Goal: Transaction & Acquisition: Purchase product/service

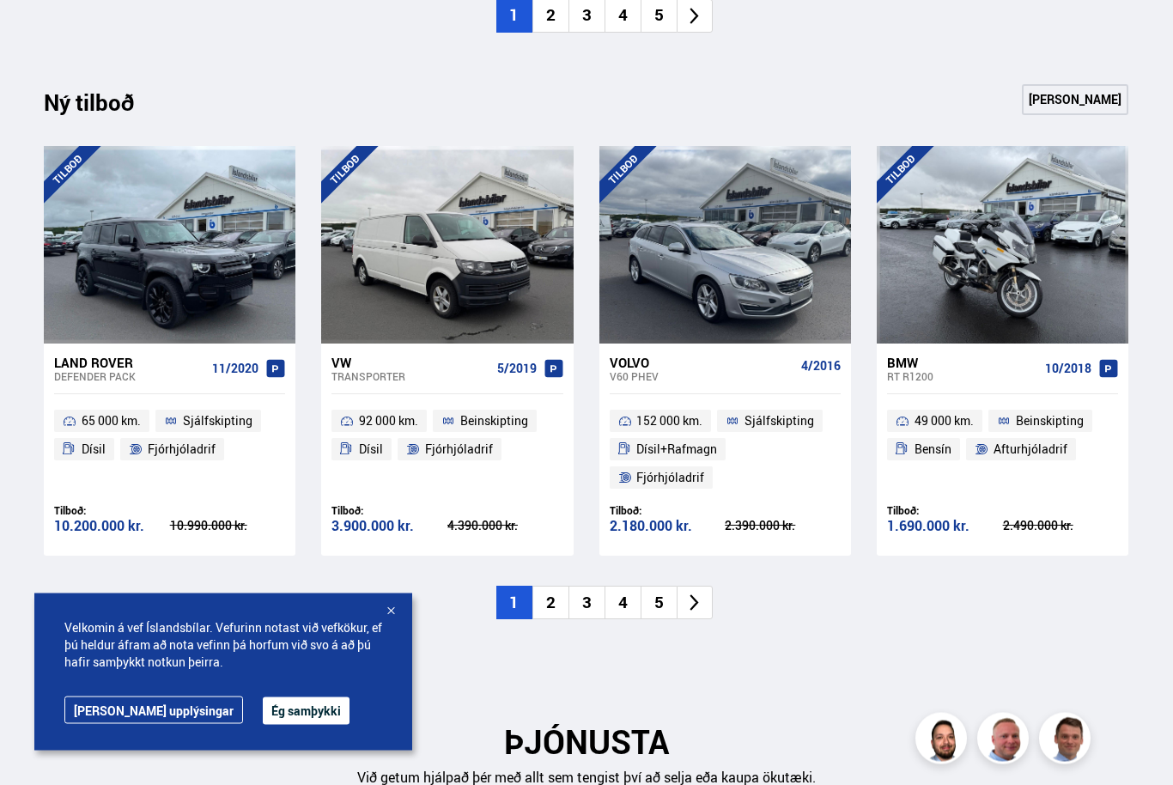
scroll to position [1693, 0]
click at [697, 586] on li at bounding box center [695, 603] width 36 height 34
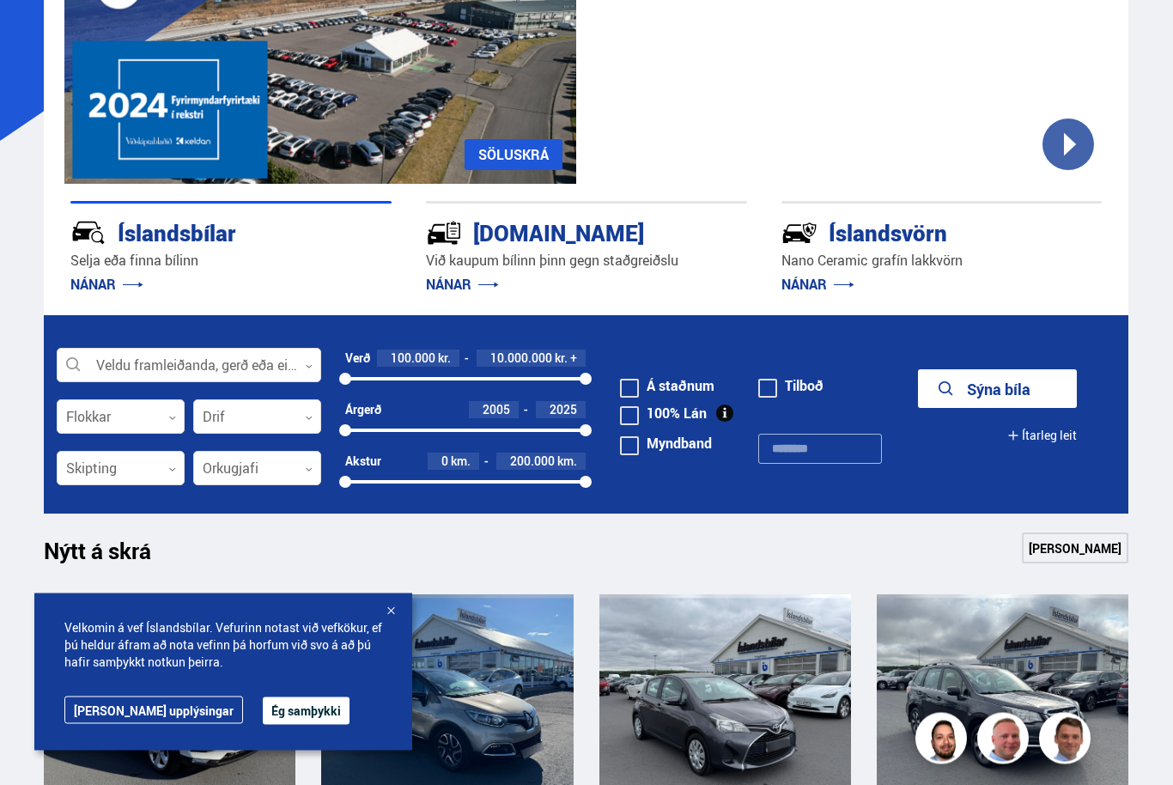
scroll to position [222, 0]
click at [299, 366] on div at bounding box center [189, 366] width 265 height 34
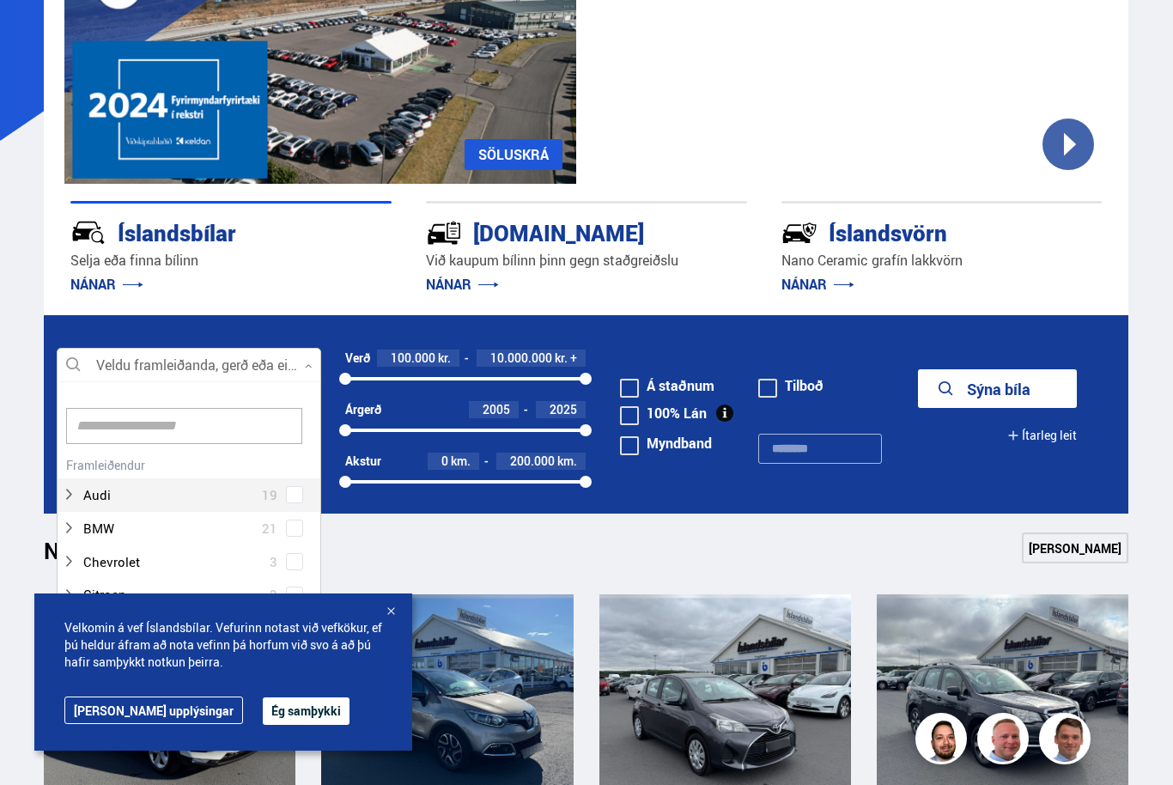
scroll to position [256, 264]
type input "*"
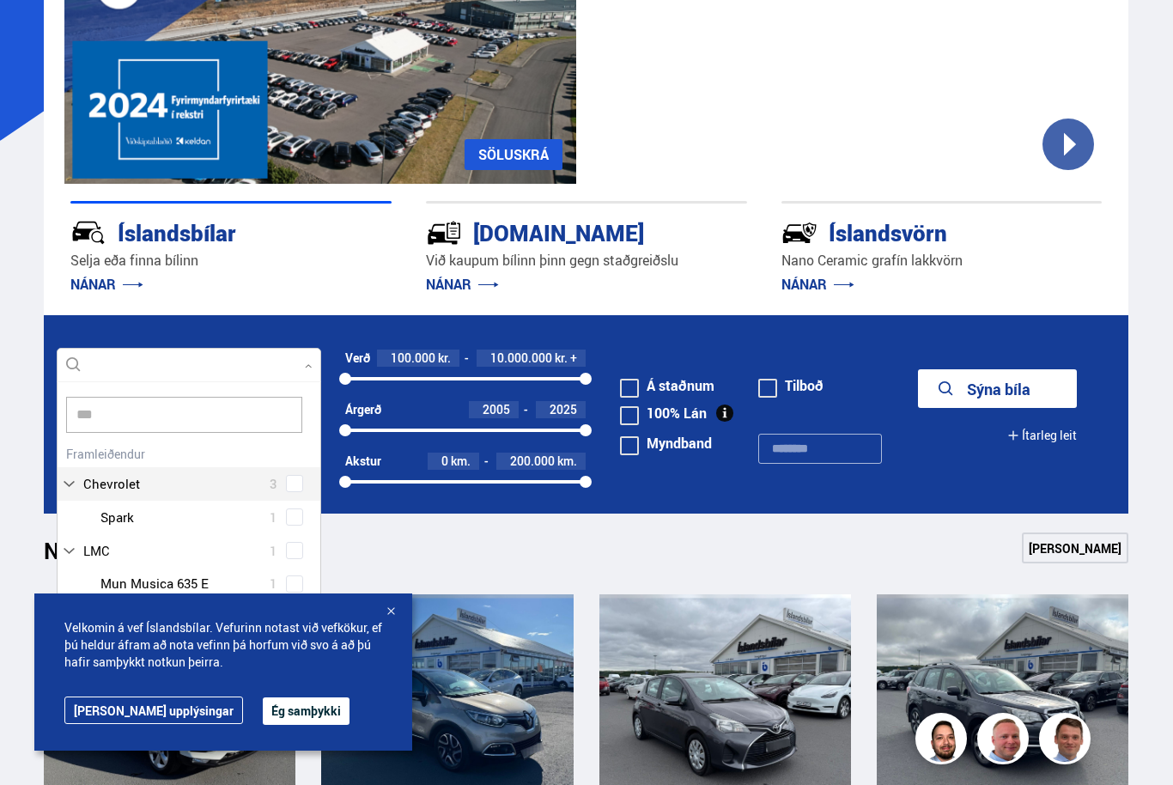
type input "****"
click at [150, 480] on div "Land Rover 14 Land Rover Defender 2 Land Rover Discovery 8 Land Rover Discovery…" at bounding box center [189, 555] width 263 height 226
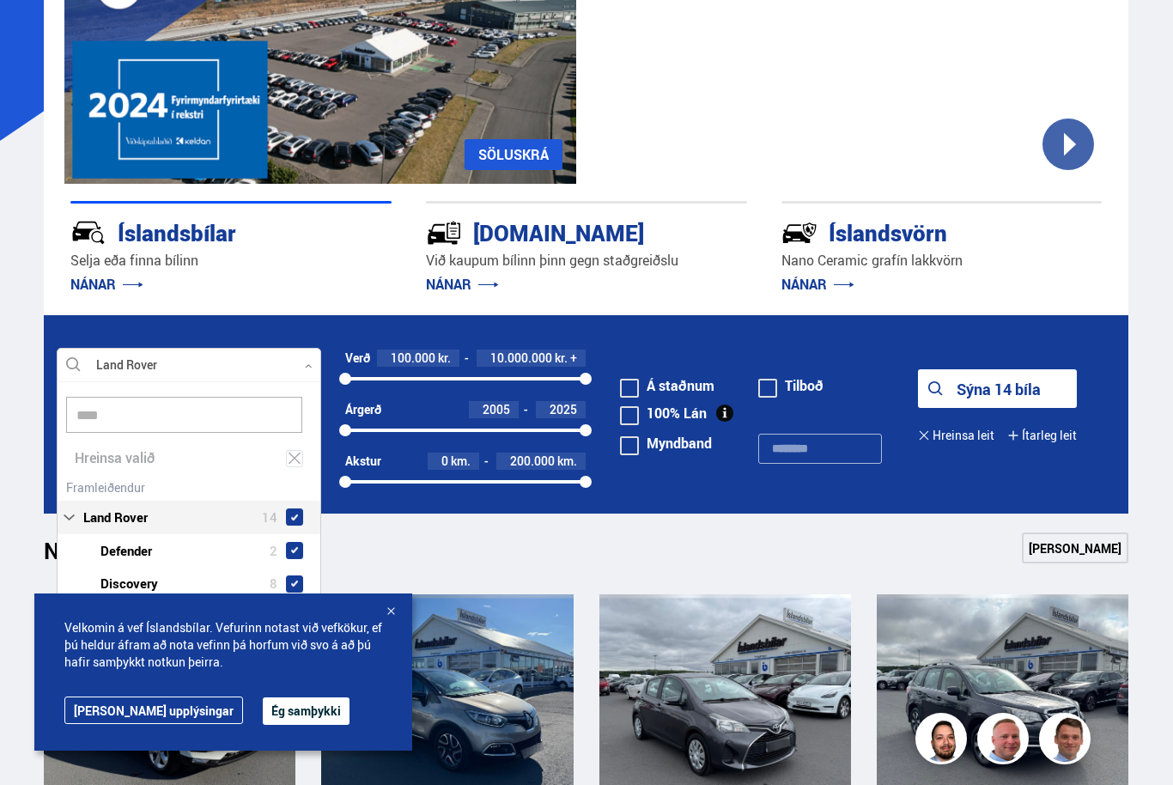
click at [149, 556] on div at bounding box center [206, 551] width 220 height 25
click at [144, 550] on div at bounding box center [206, 551] width 220 height 25
click at [997, 388] on button "Sýna 14 bíla" at bounding box center [997, 388] width 159 height 39
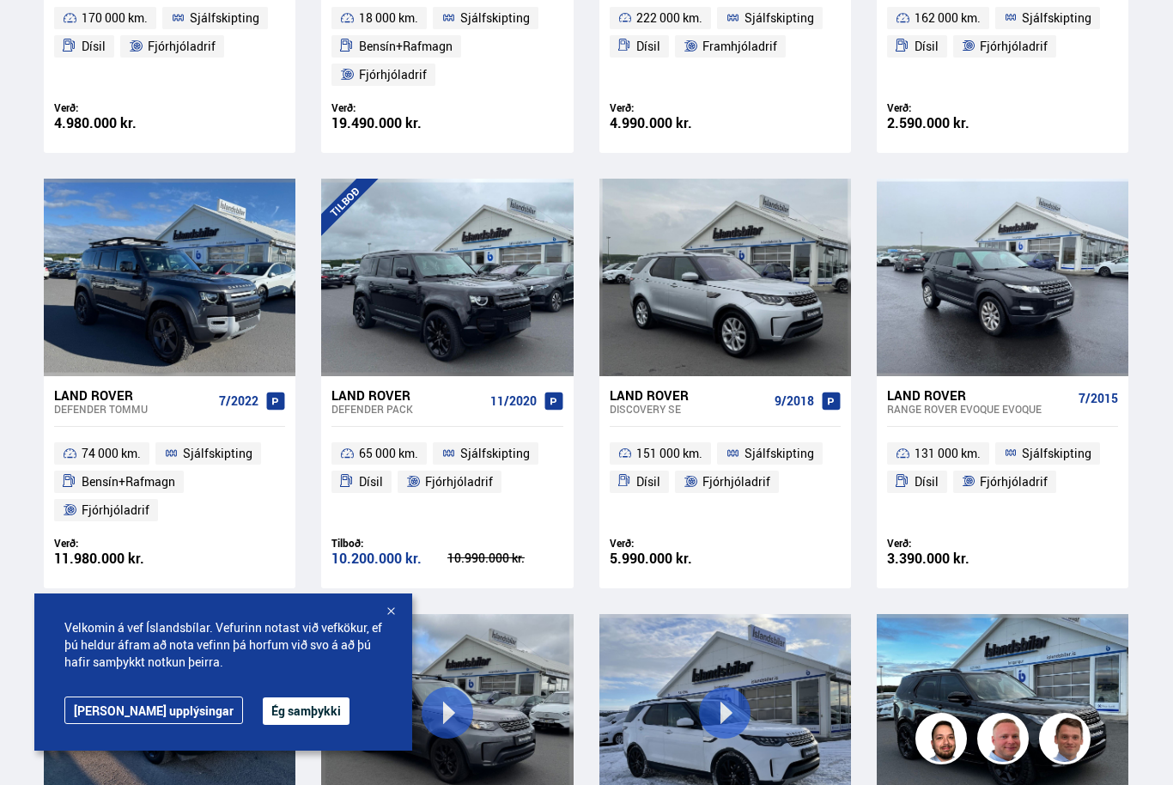
scroll to position [667, 0]
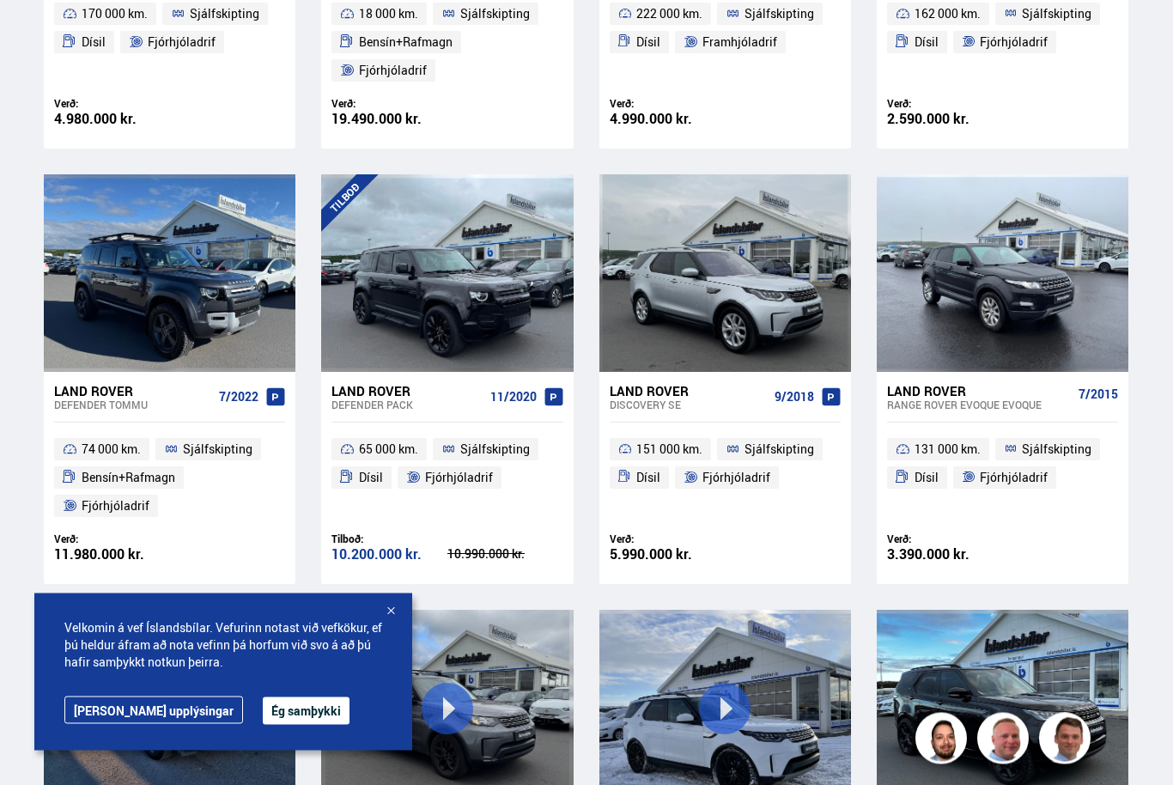
click at [115, 410] on div "Land Rover Defender TOMMU 7/2022" at bounding box center [169, 398] width 231 height 51
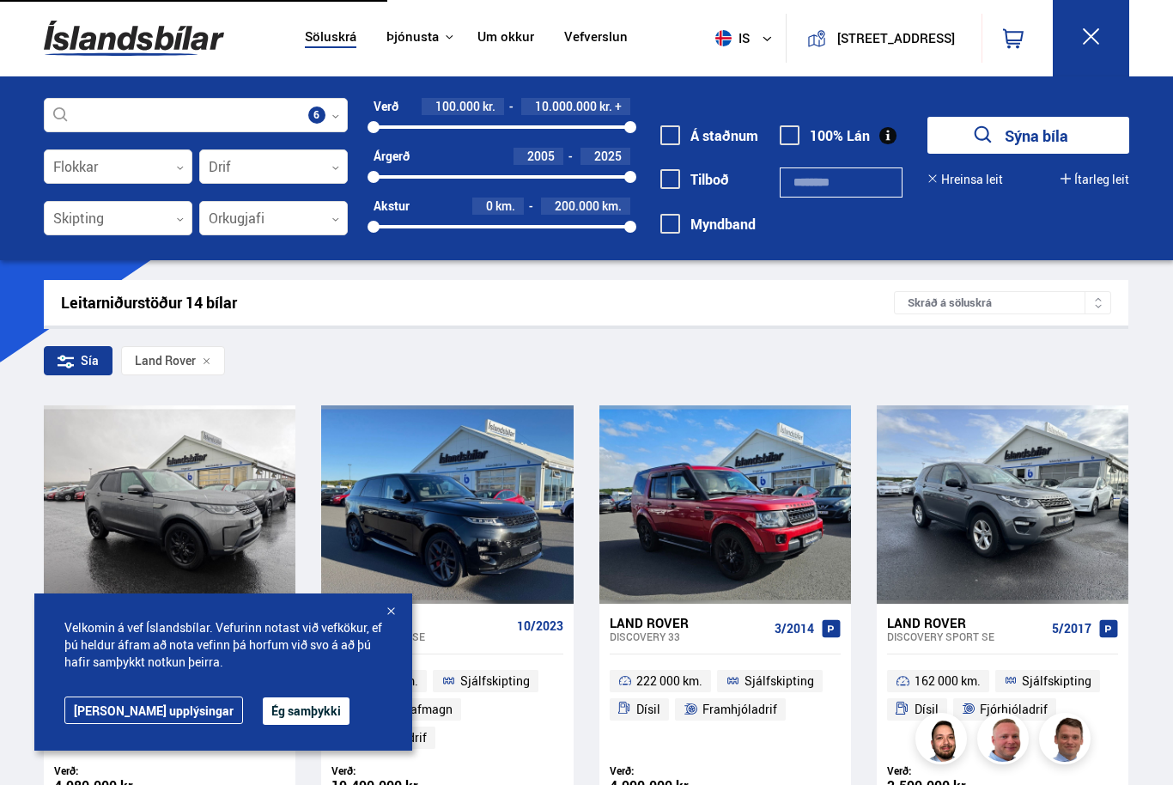
scroll to position [667, 0]
